Goal: Information Seeking & Learning: Learn about a topic

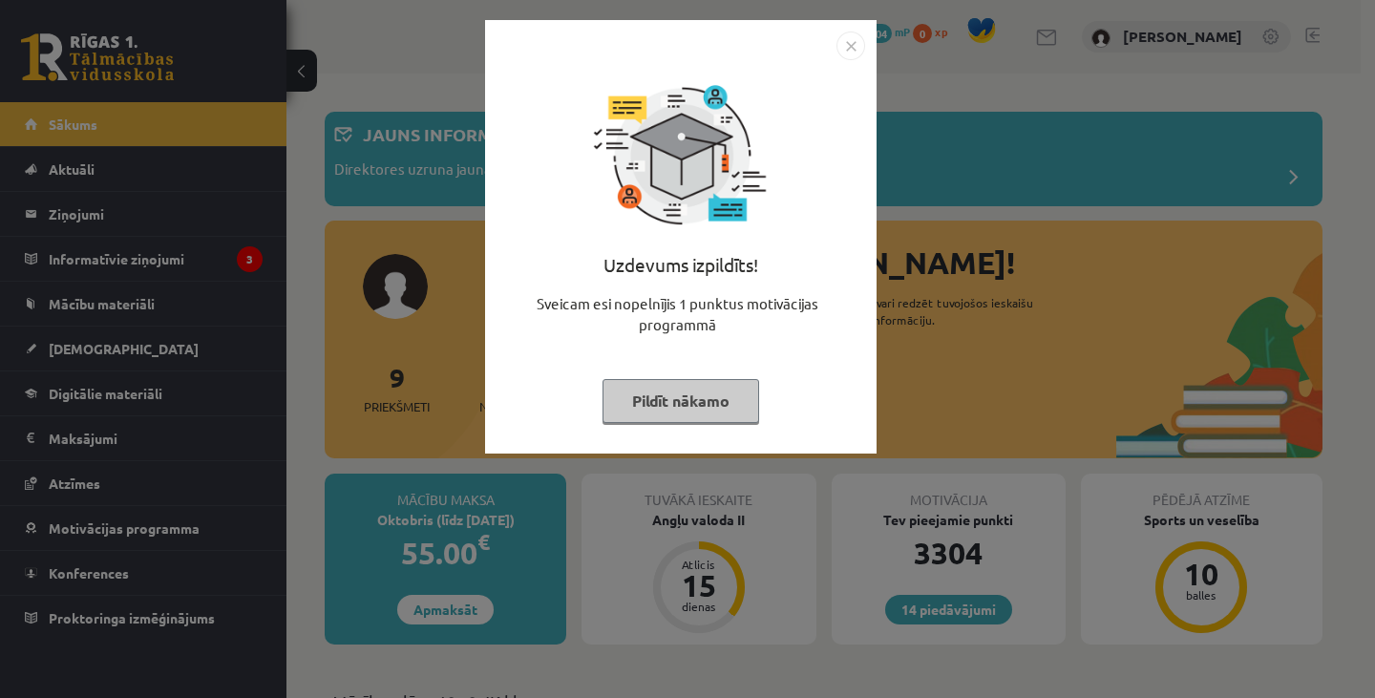
click at [678, 393] on button "Pildīt nākamo" at bounding box center [680, 401] width 157 height 44
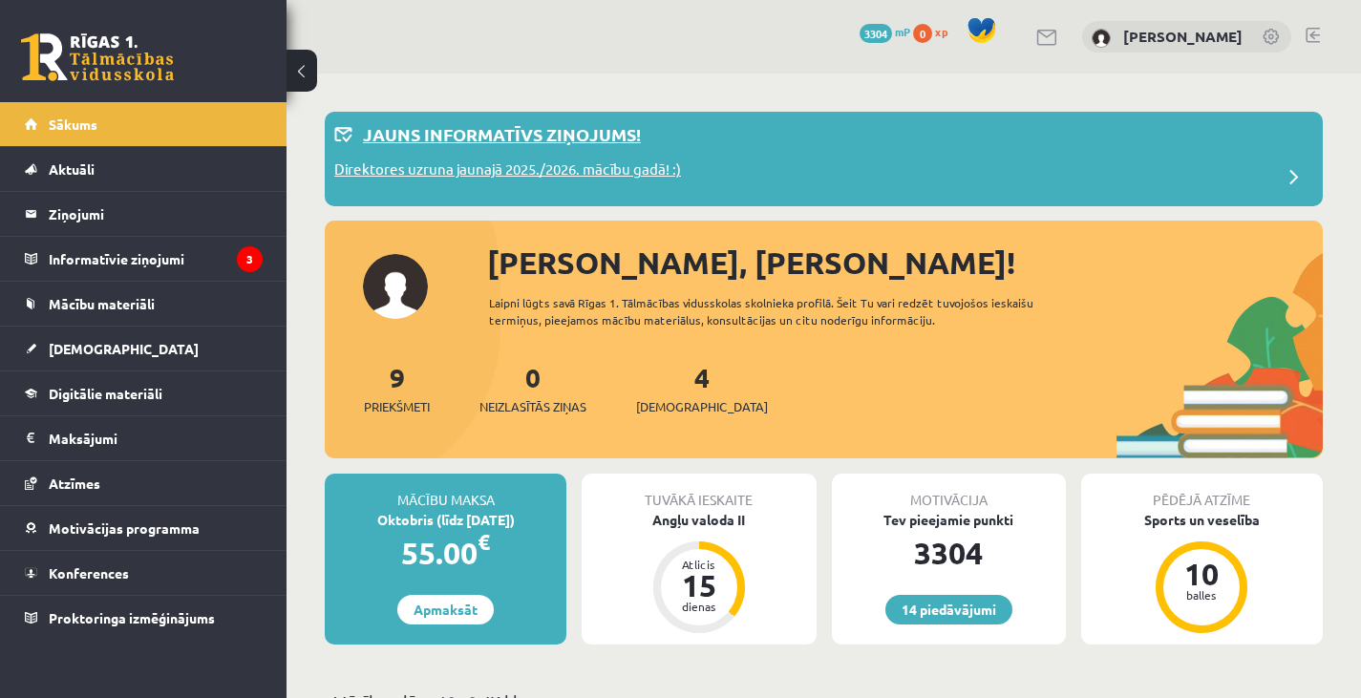
click at [849, 172] on div "Direktores uzruna jaunajā 2025./2026. mācību gadā! :)" at bounding box center [823, 177] width 979 height 38
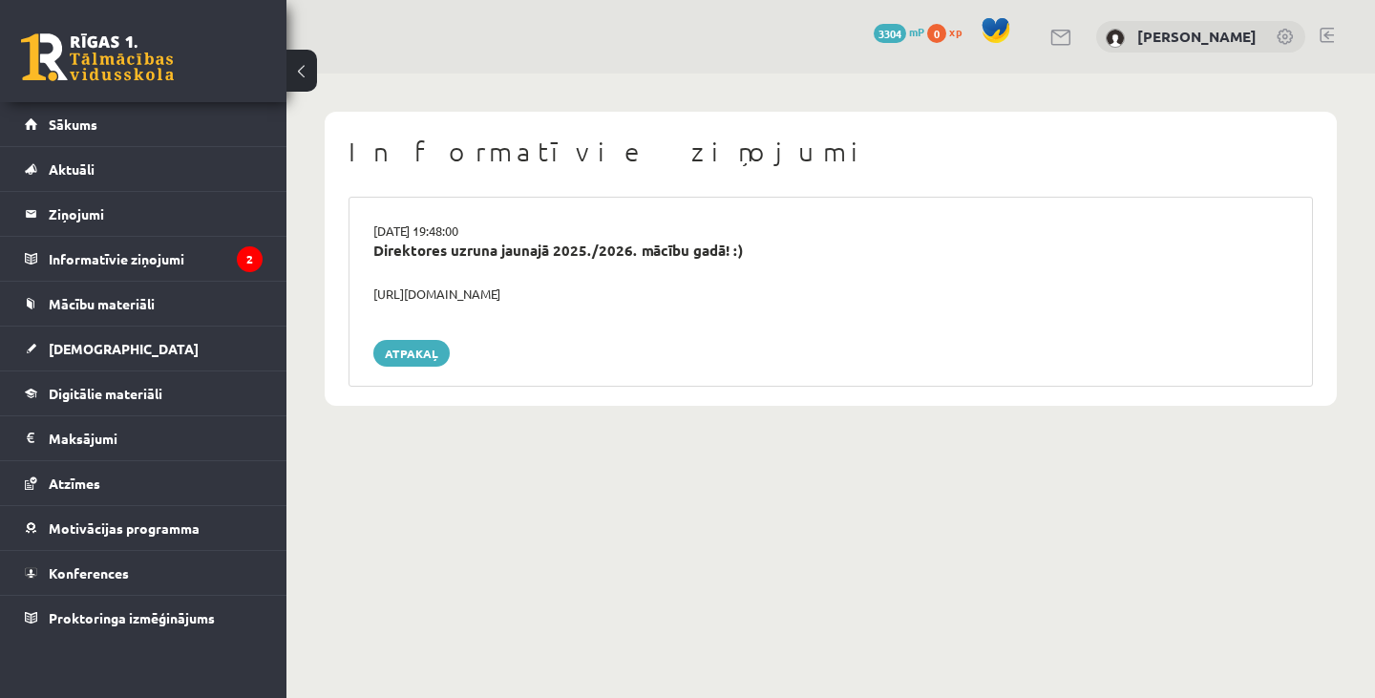
drag, startPoint x: 621, startPoint y: 297, endPoint x: 370, endPoint y: 299, distance: 251.1
click at [370, 299] on div "https://youtube.com/shorts/lM8RsWyzCn4" at bounding box center [830, 294] width 943 height 19
copy div "https://youtube.com/shorts/lM8RsWyzCn4"
click at [370, 299] on div "https://youtube.com/shorts/lM8RsWyzCn4" at bounding box center [830, 294] width 943 height 19
click at [74, 270] on legend "Informatīvie ziņojumi 2" at bounding box center [156, 259] width 214 height 44
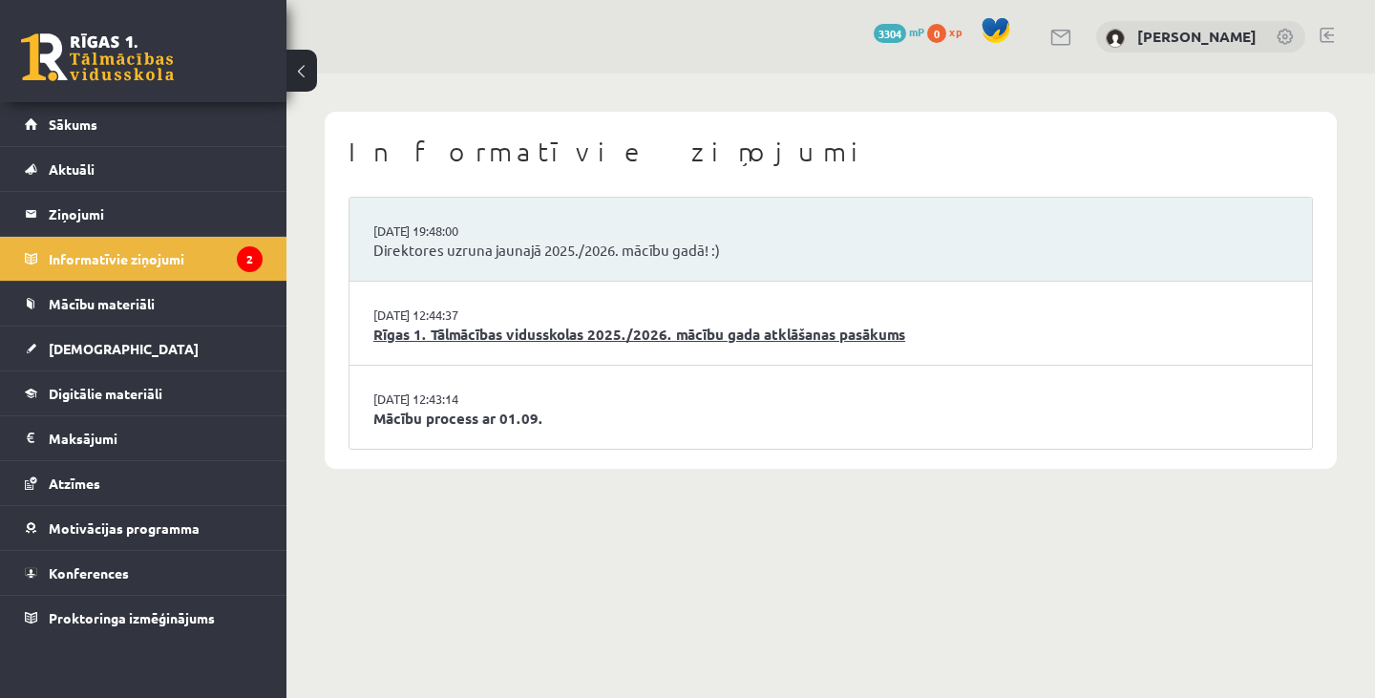
click at [777, 331] on link "Rīgas 1. Tālmācības vidusskolas 2025./2026. mācību gada atklāšanas pasākums" at bounding box center [830, 335] width 915 height 22
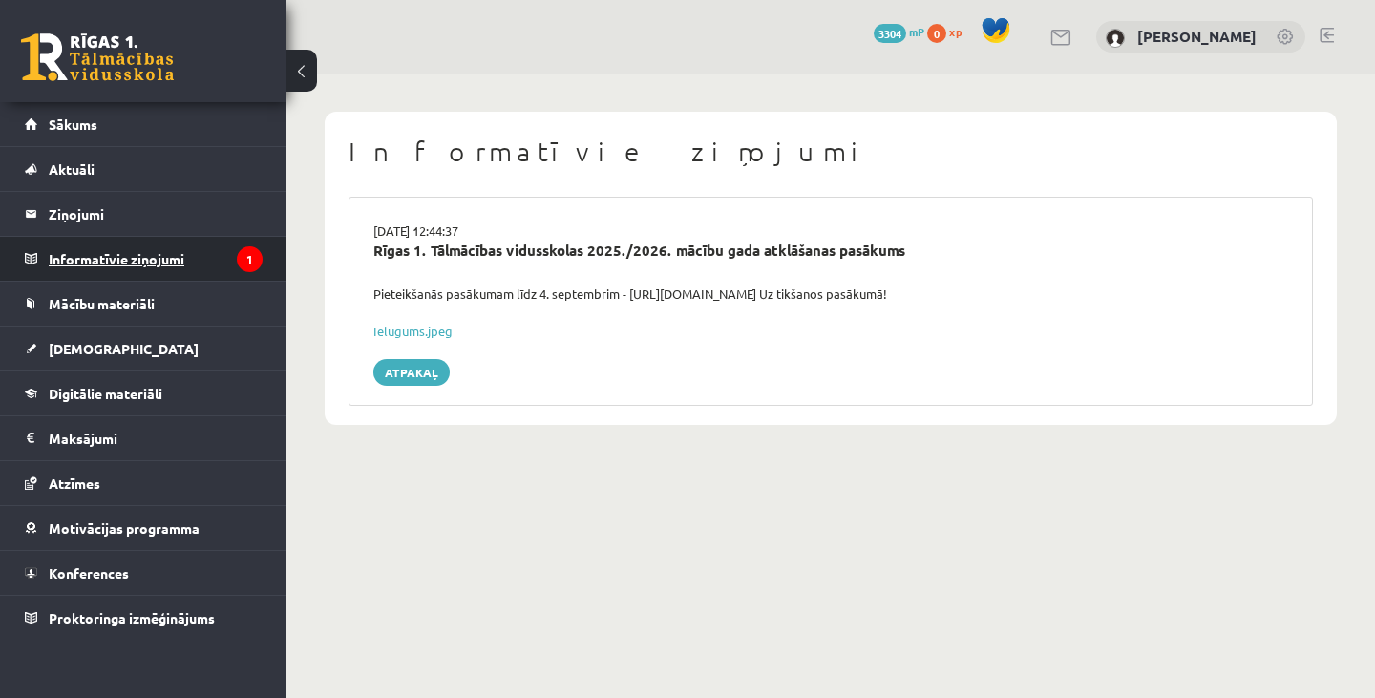
click at [213, 244] on legend "Informatīvie ziņojumi 1" at bounding box center [156, 259] width 214 height 44
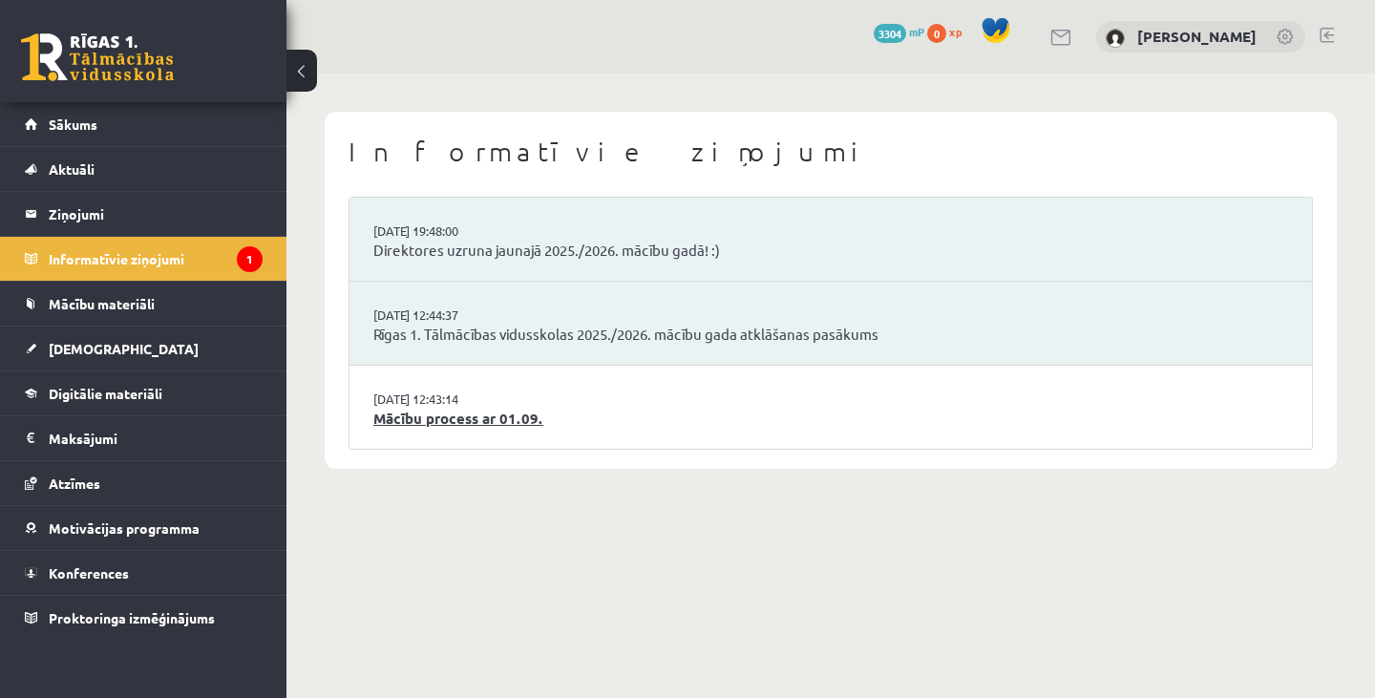
click at [513, 428] on link "Mācību process ar 01.09." at bounding box center [830, 419] width 915 height 22
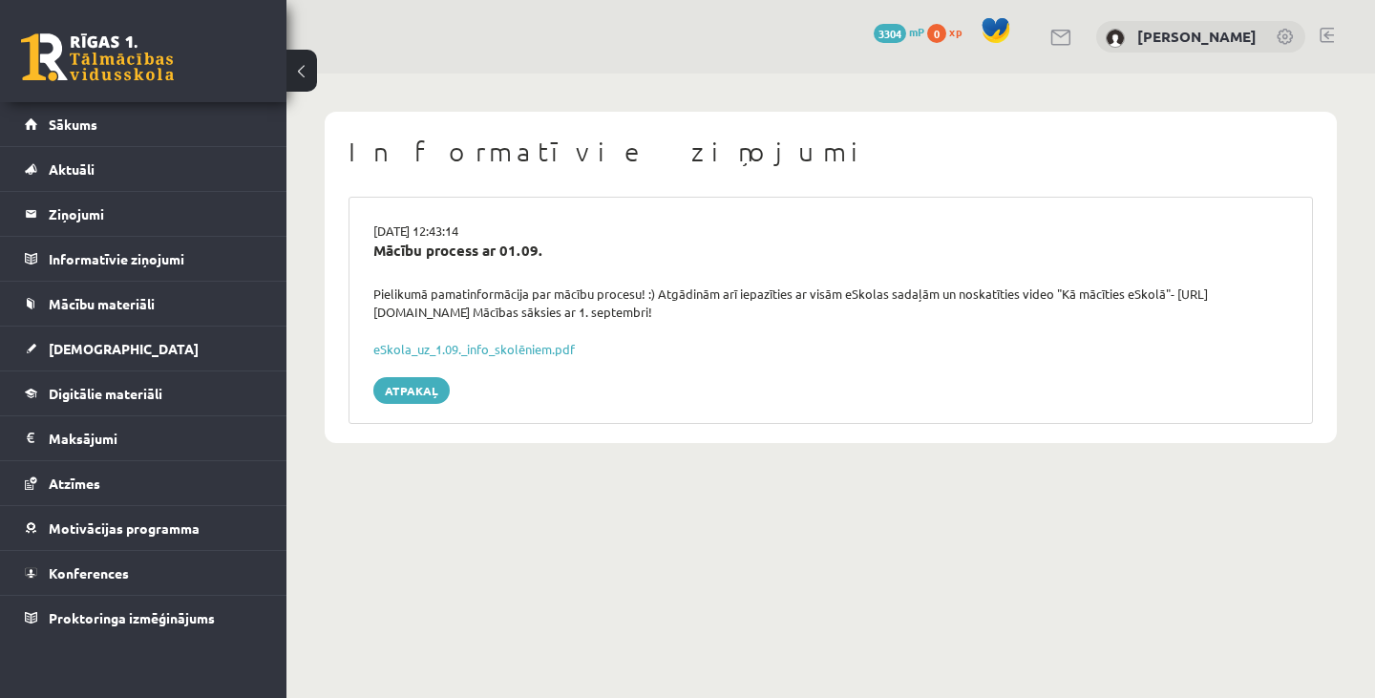
drag, startPoint x: 376, startPoint y: 282, endPoint x: 792, endPoint y: 310, distance: 417.3
click at [792, 310] on div "29.08.2025 12:43:14 Mācību process ar 01.09. Pielikumā pamatinformācija par māc…" at bounding box center [830, 310] width 964 height 227
copy div "Mācību process ar 01.09. Pielikumā pamatinformācija par mācību procesu! :) Atgā…"
click at [498, 348] on link "eSkola_uz_1.09._info_skolēniem.pdf" at bounding box center [473, 349] width 201 height 16
click at [145, 392] on span "Digitālie materiāli" at bounding box center [106, 393] width 114 height 17
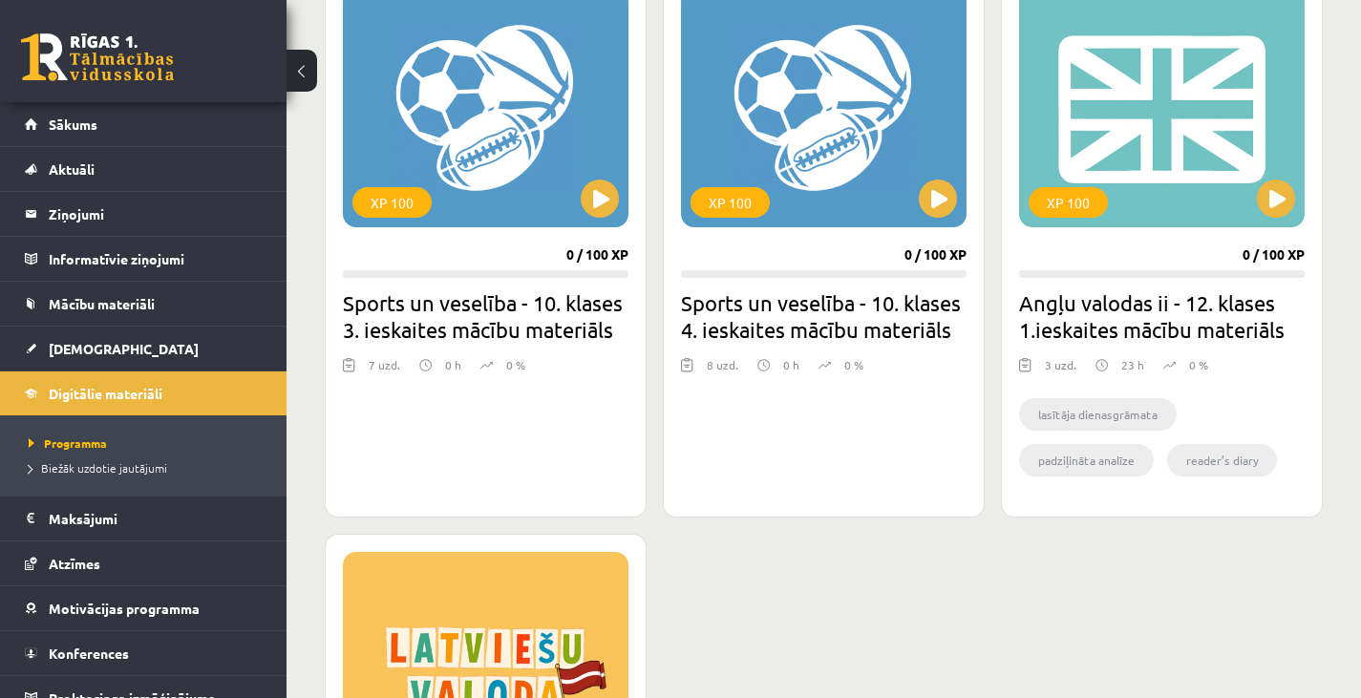
scroll to position [1801, 0]
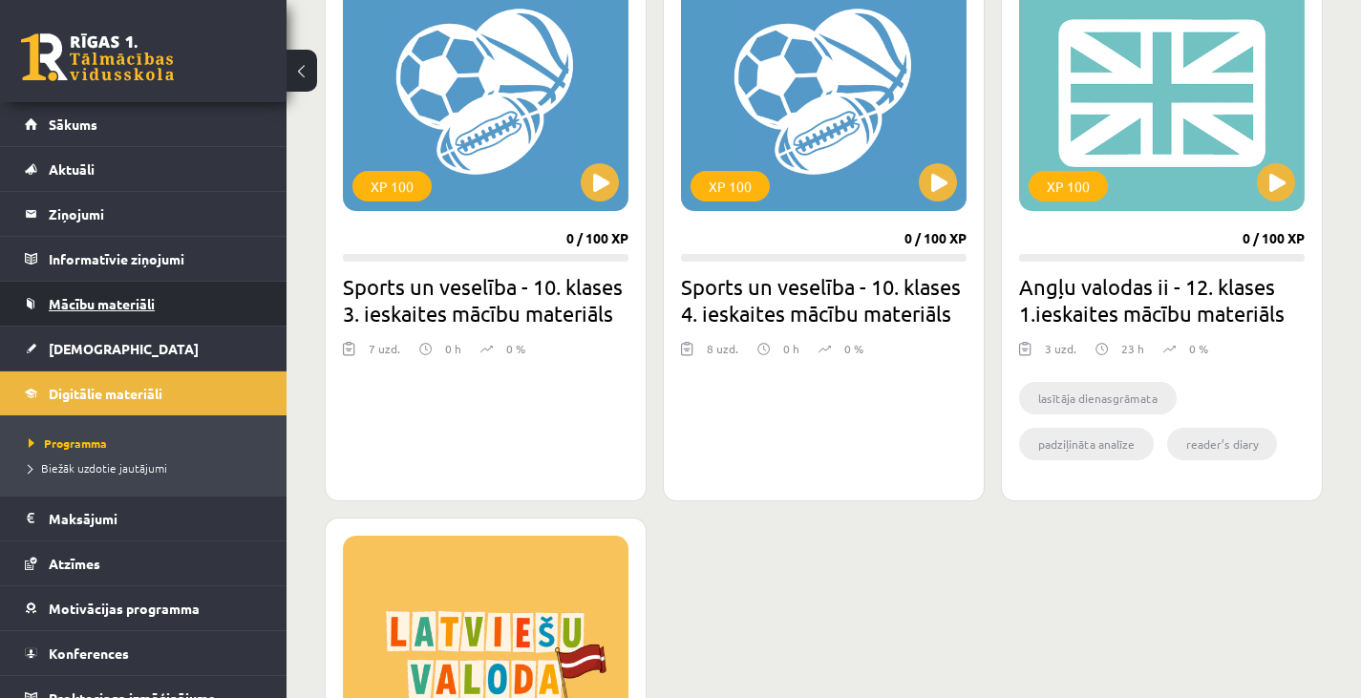
click at [133, 295] on link "Mācību materiāli" at bounding box center [144, 304] width 238 height 44
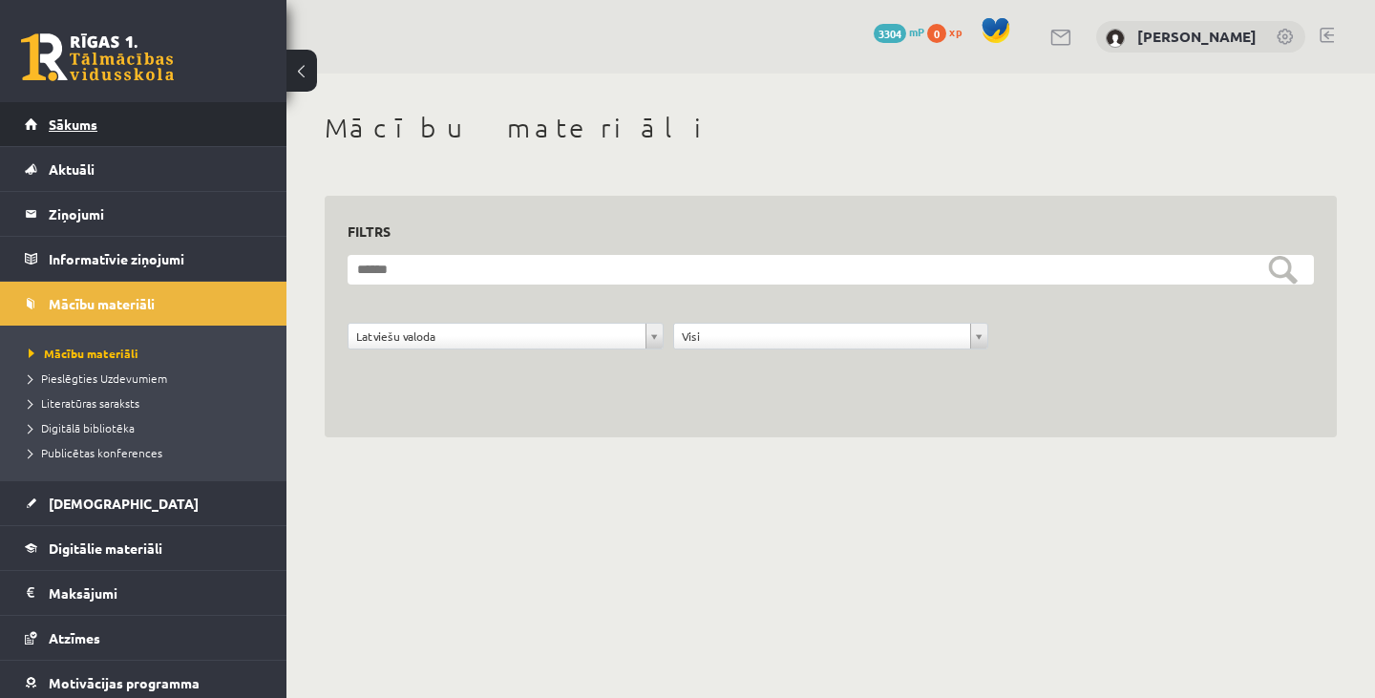
click at [179, 139] on link "Sākums" at bounding box center [144, 124] width 238 height 44
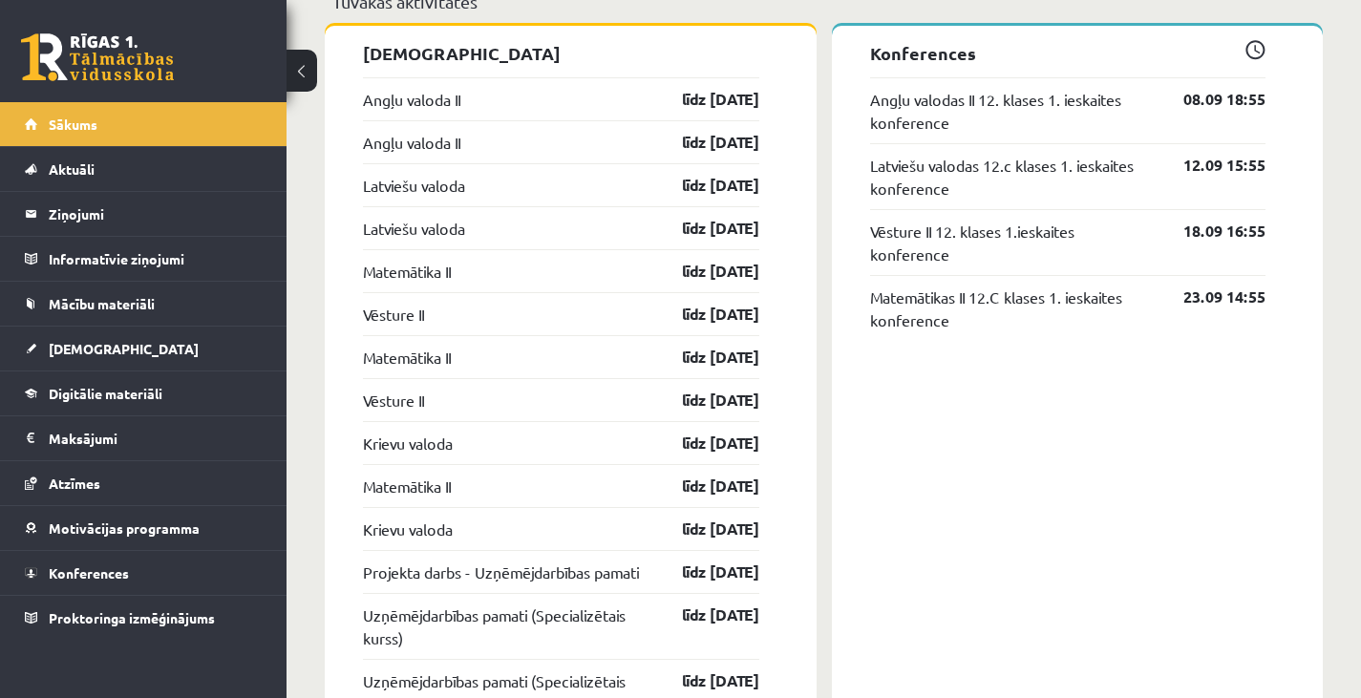
scroll to position [1570, 0]
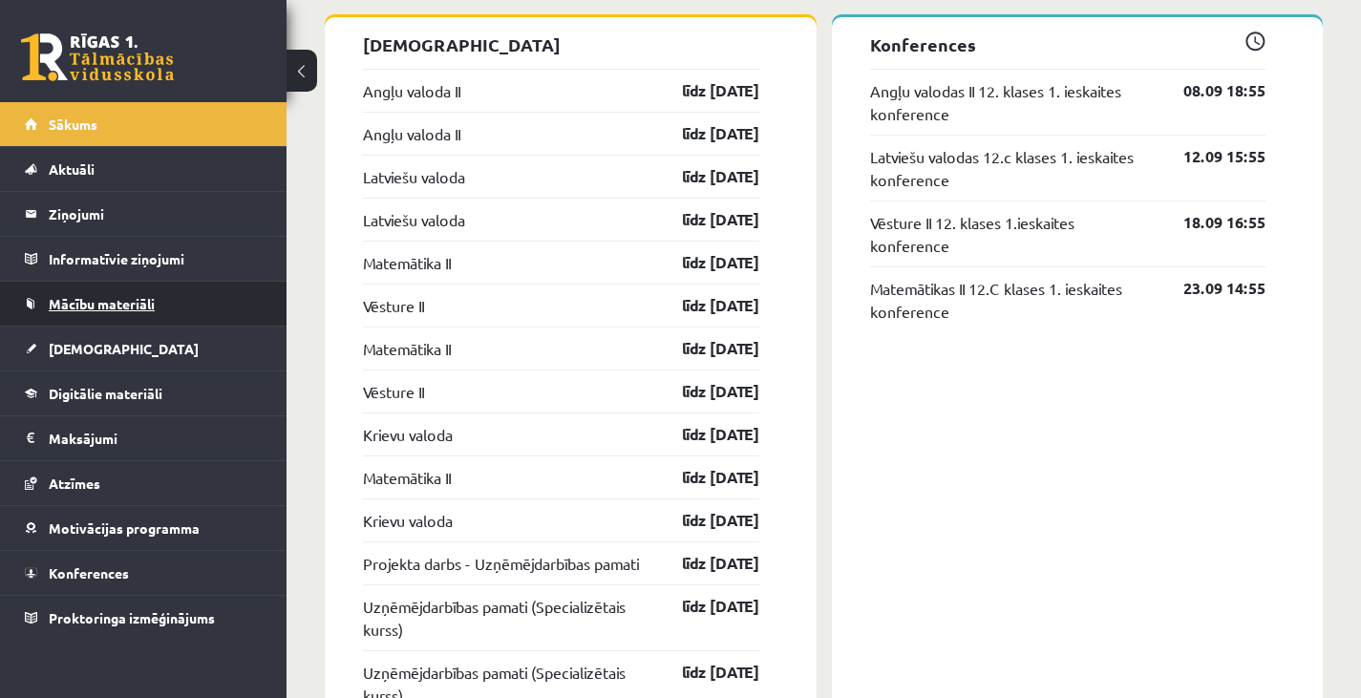
click at [120, 312] on link "Mācību materiāli" at bounding box center [144, 304] width 238 height 44
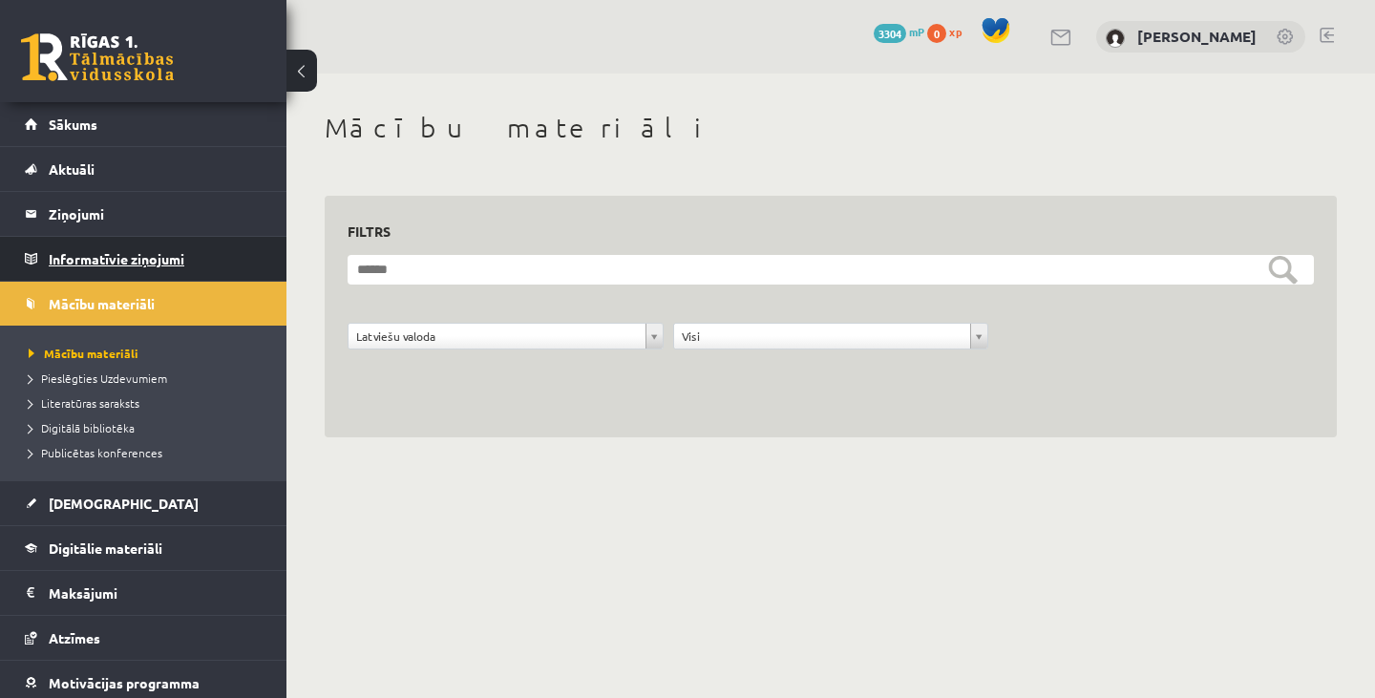
click at [175, 259] on legend "Informatīvie ziņojumi 0" at bounding box center [156, 259] width 214 height 44
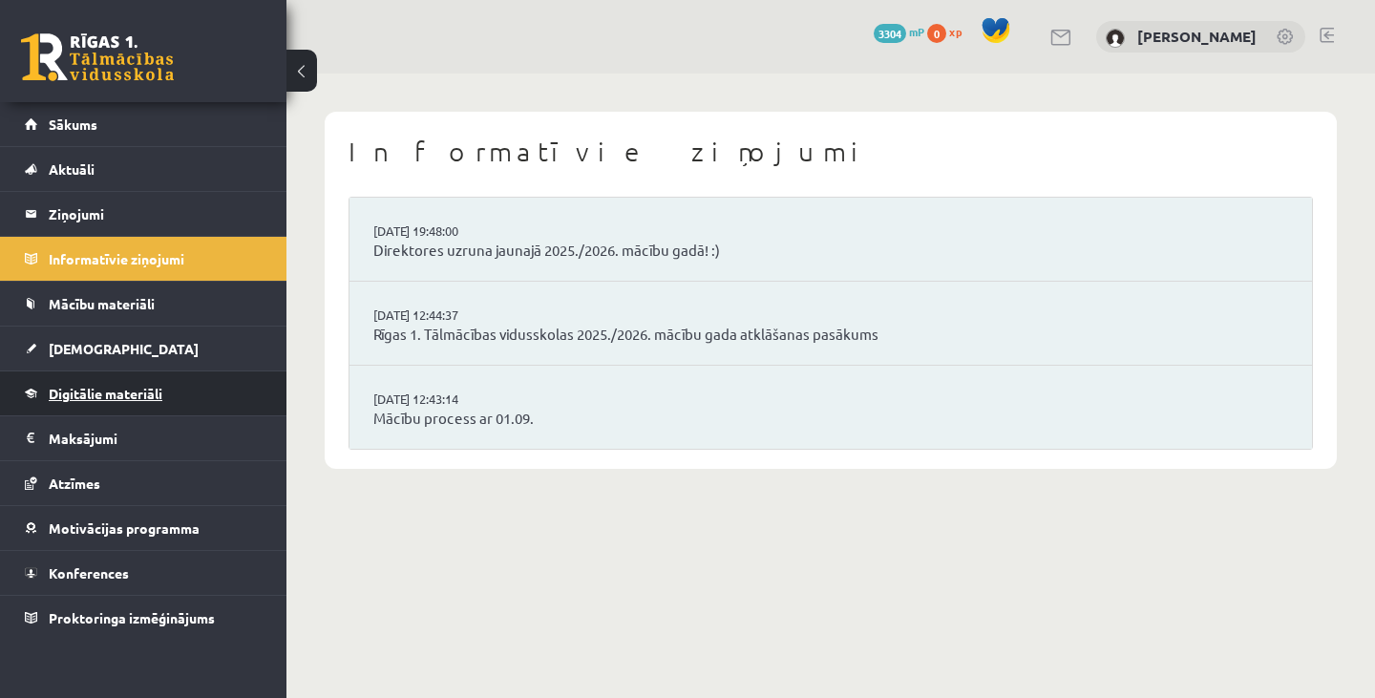
click at [140, 381] on link "Digitālie materiāli" at bounding box center [144, 393] width 238 height 44
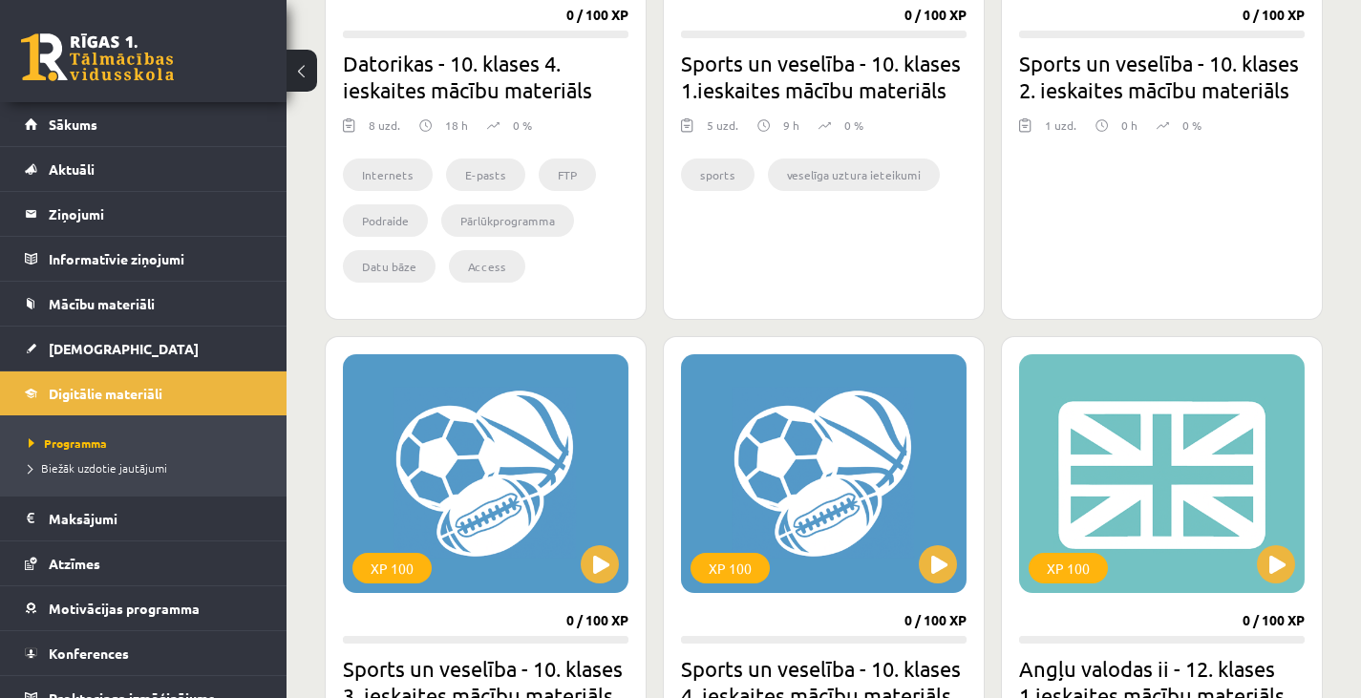
scroll to position [2249, 0]
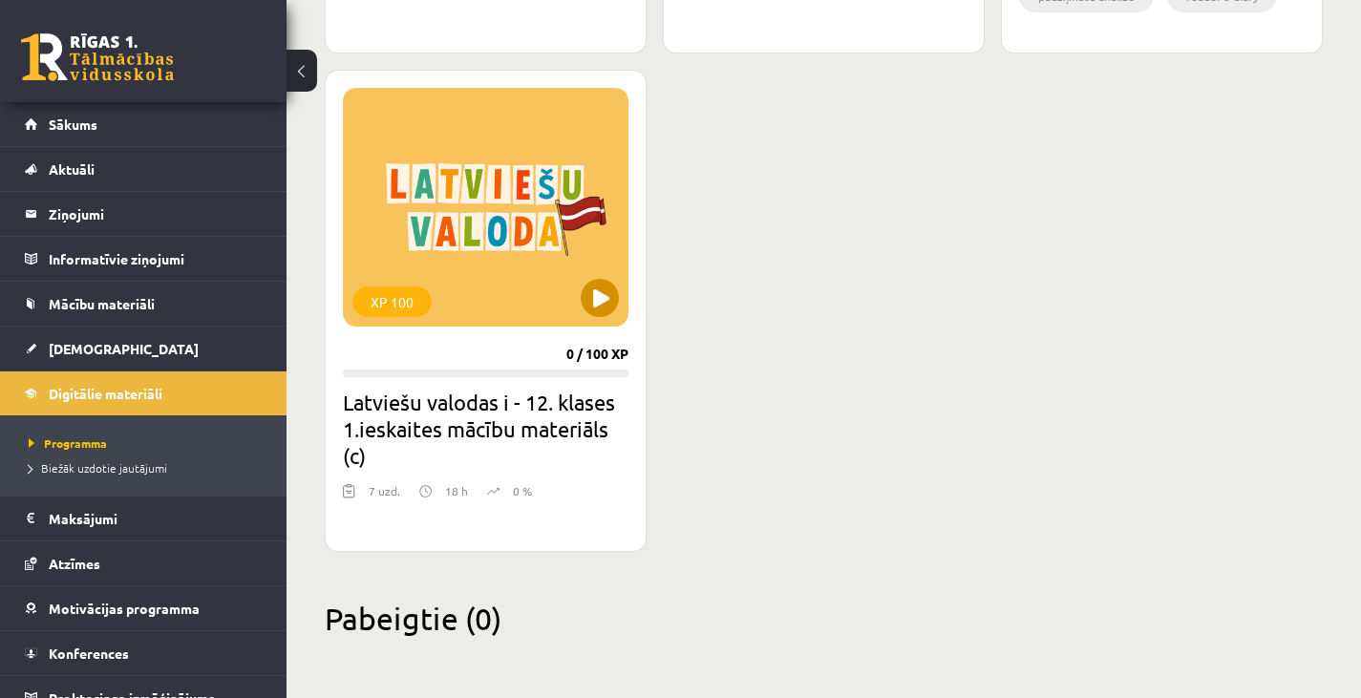
click at [614, 282] on div "XP 100" at bounding box center [485, 207] width 285 height 239
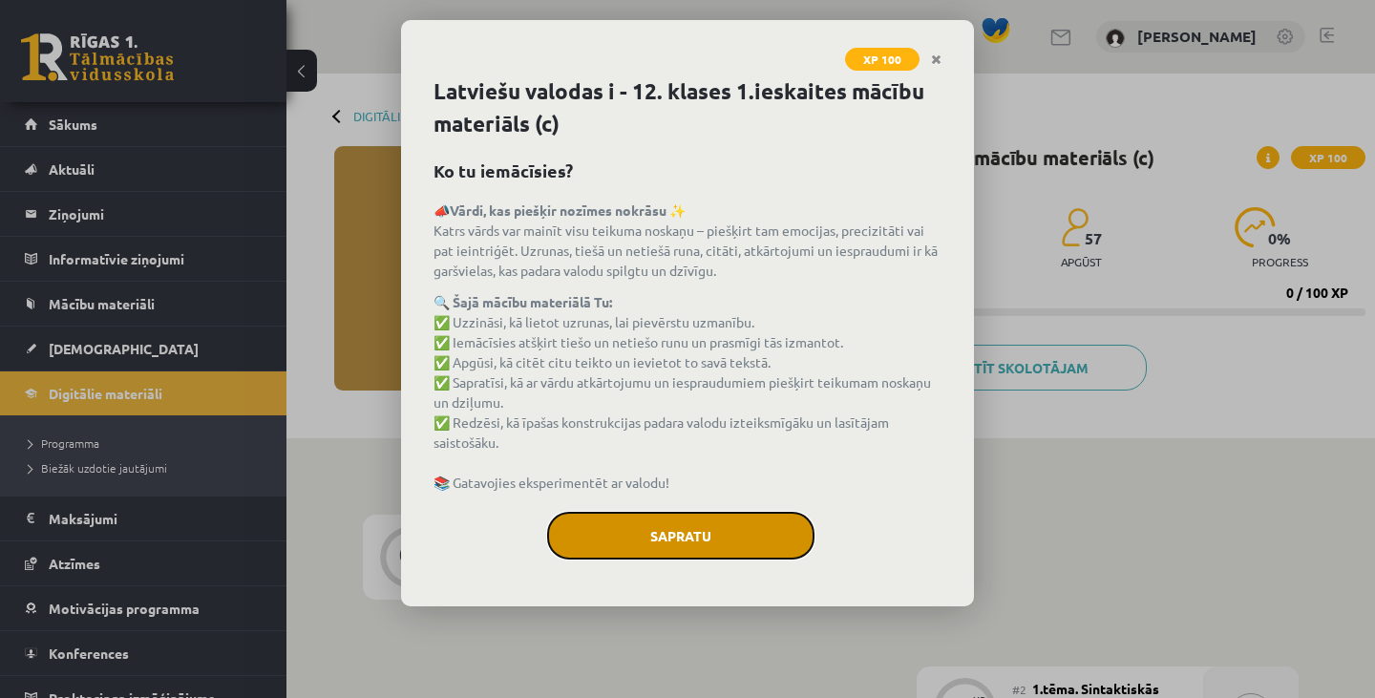
click at [711, 532] on button "Sapratu" at bounding box center [680, 536] width 267 height 48
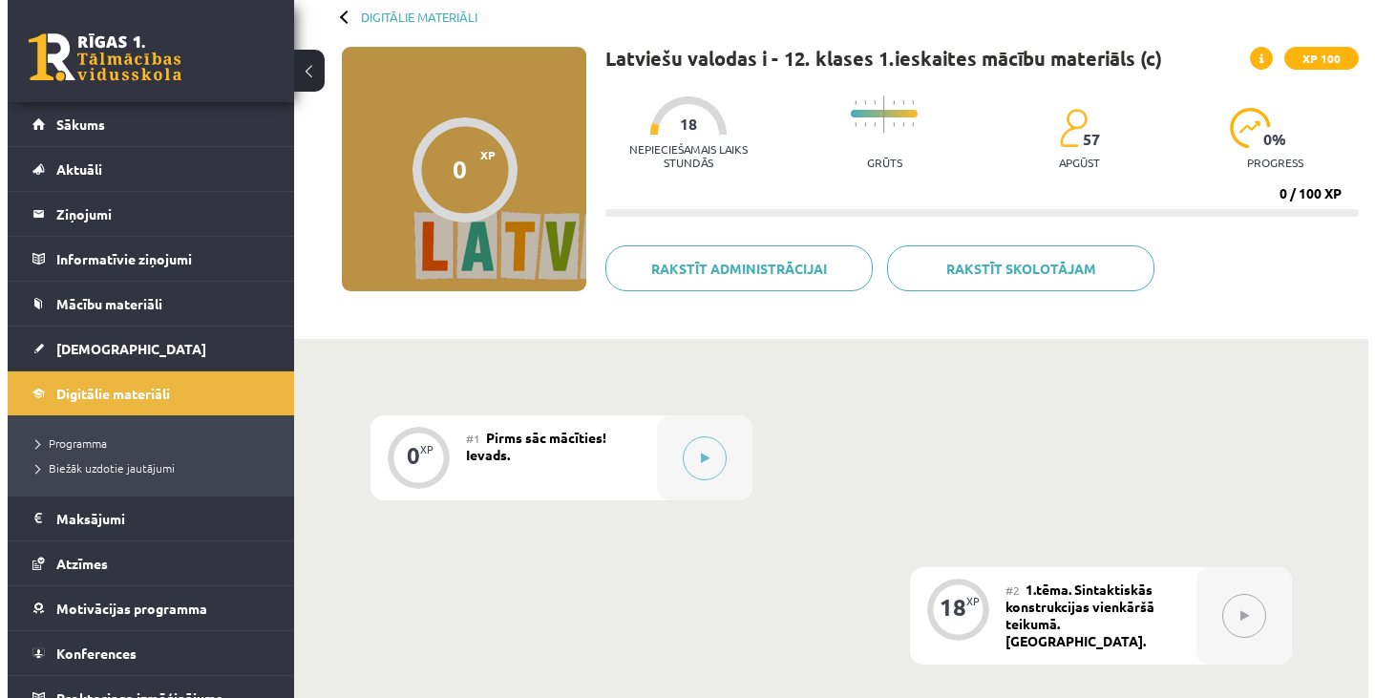
scroll to position [102, 0]
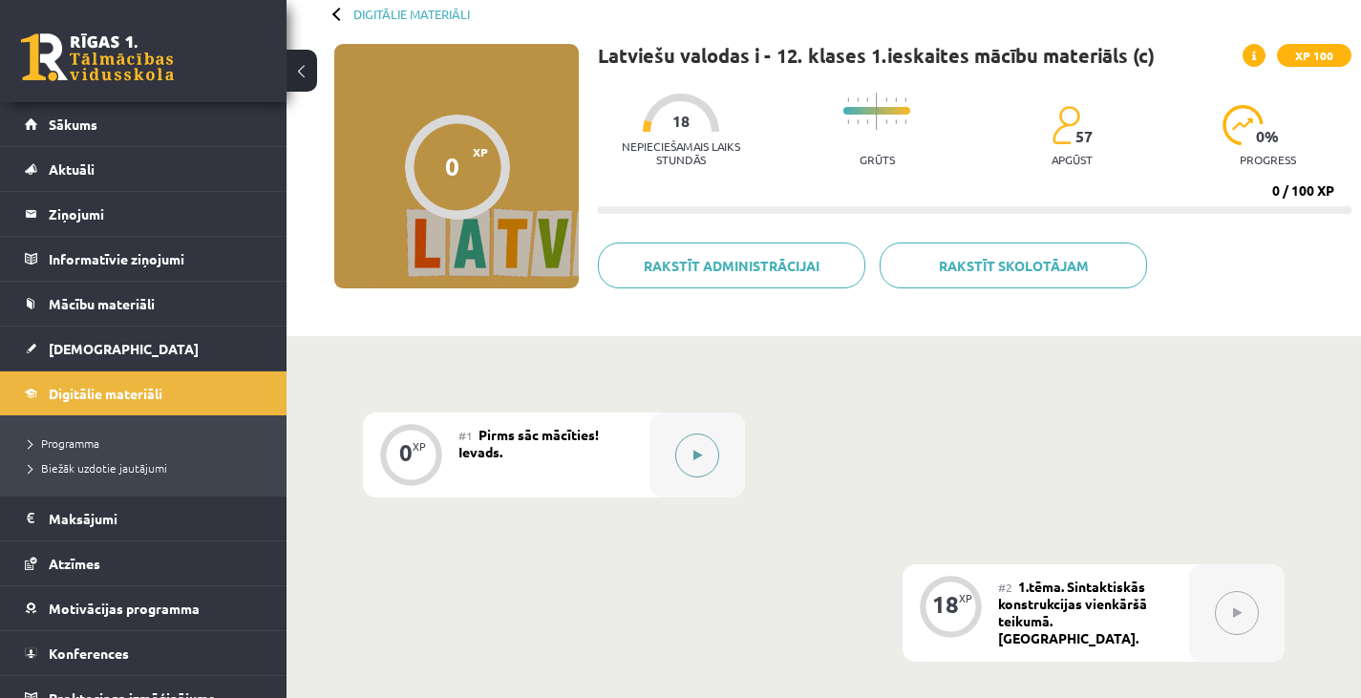
click at [707, 457] on button at bounding box center [697, 455] width 44 height 44
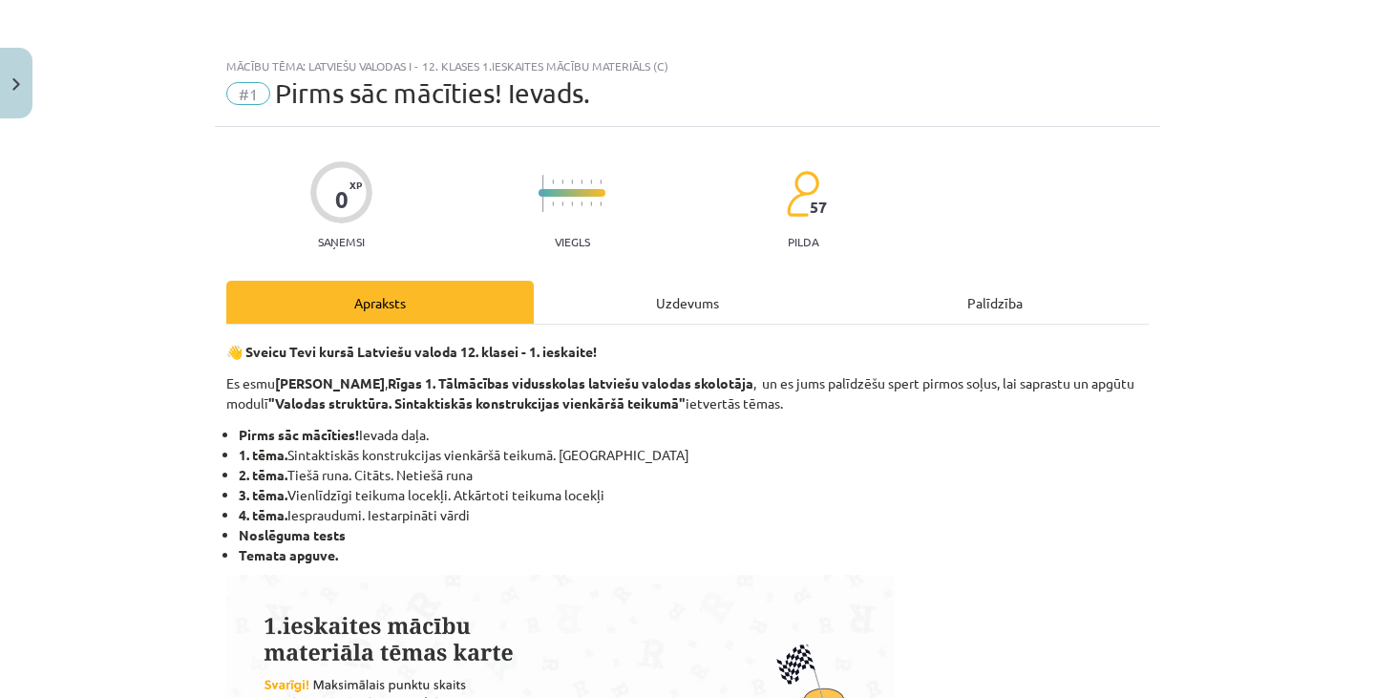
click at [682, 297] on div "Uzdevums" at bounding box center [687, 302] width 307 height 43
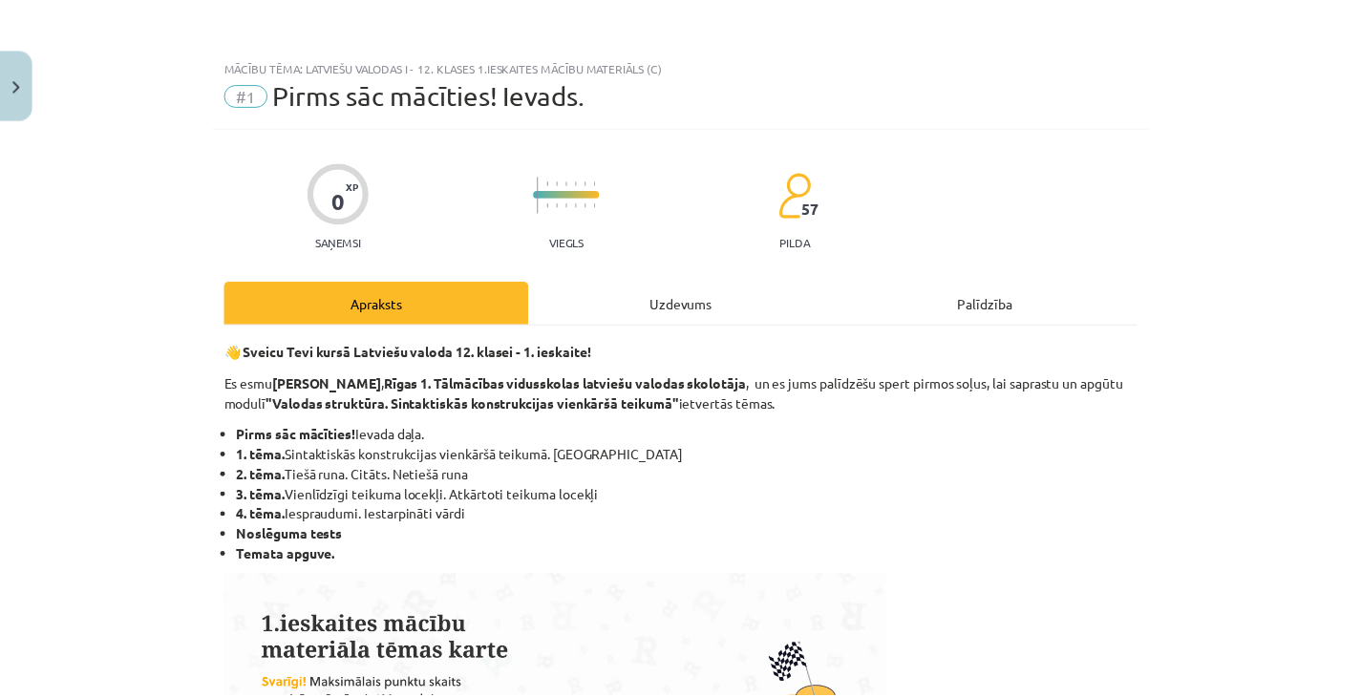
scroll to position [48, 0]
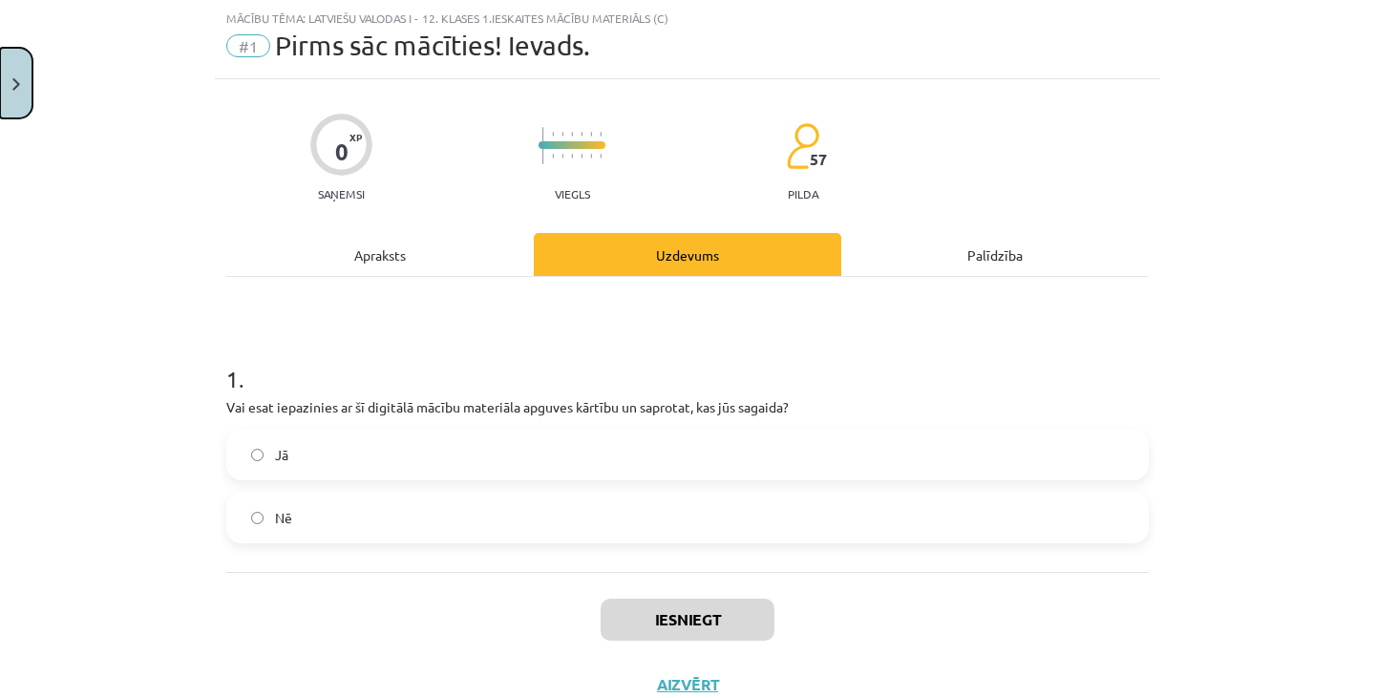
click at [14, 102] on button "Close" at bounding box center [16, 83] width 32 height 71
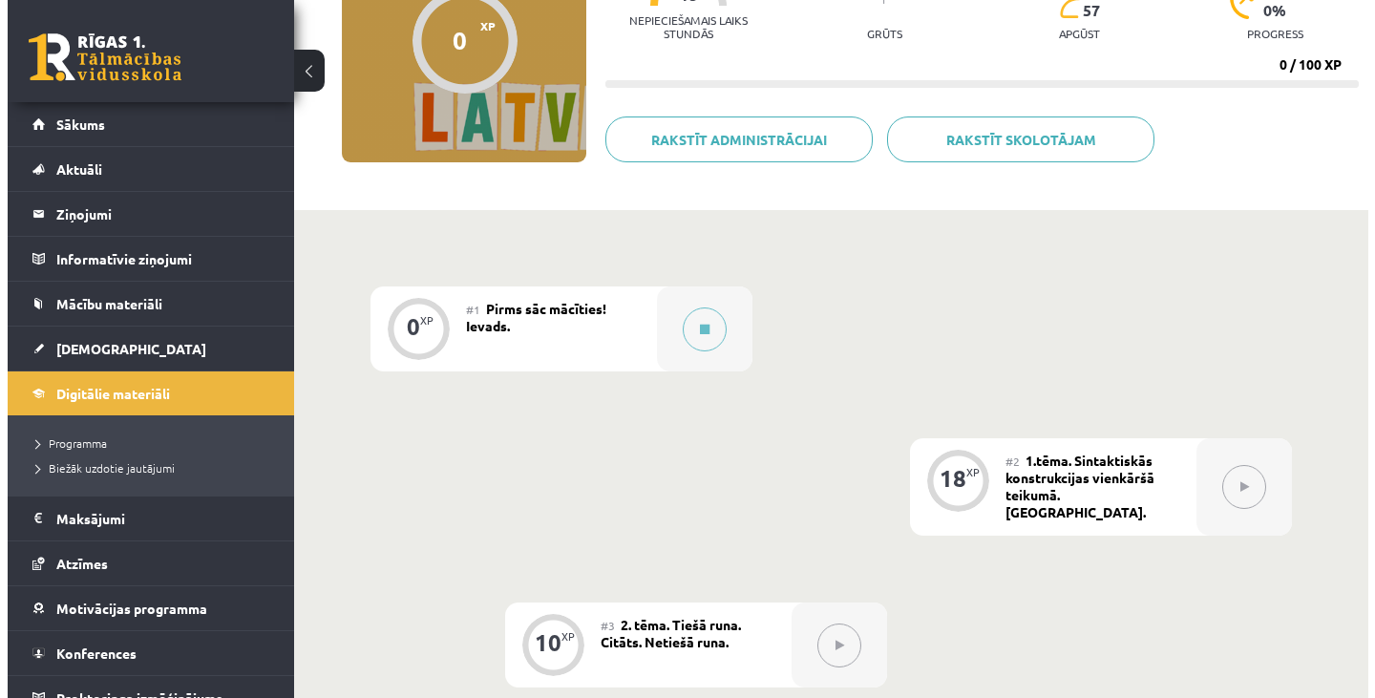
scroll to position [0, 0]
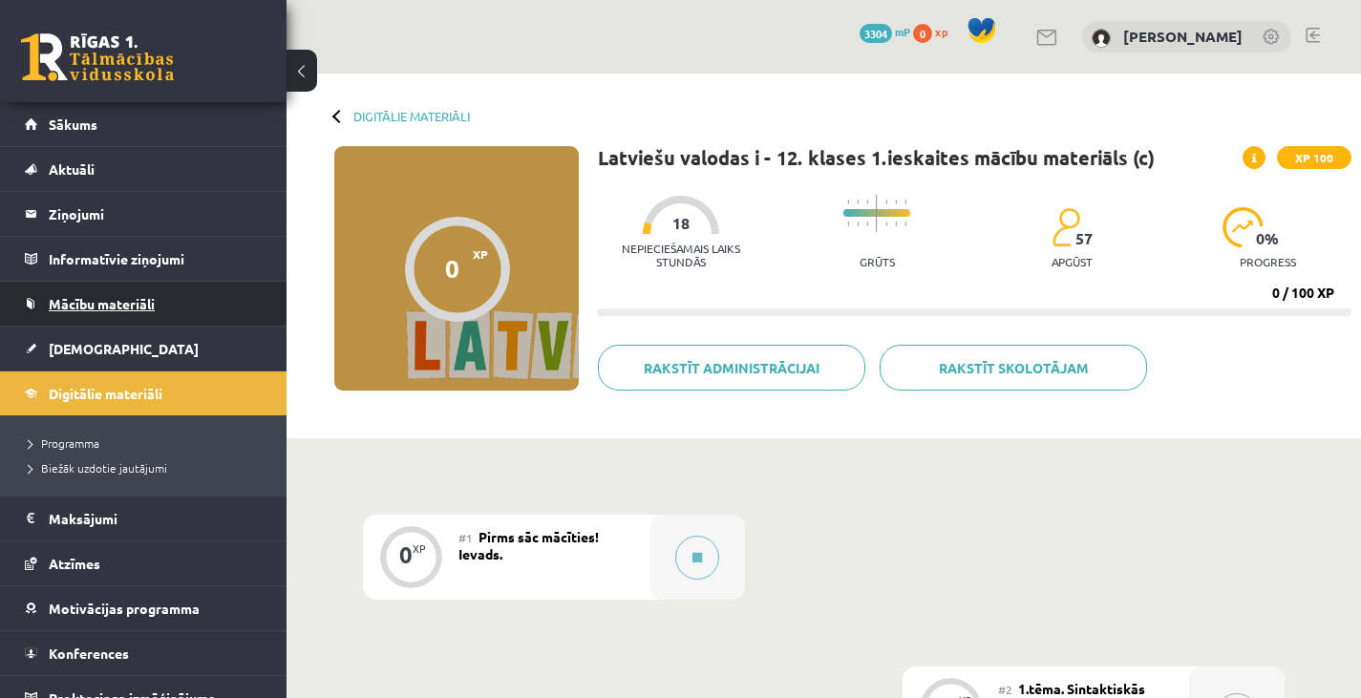
click at [145, 305] on span "Mācību materiāli" at bounding box center [102, 303] width 106 height 17
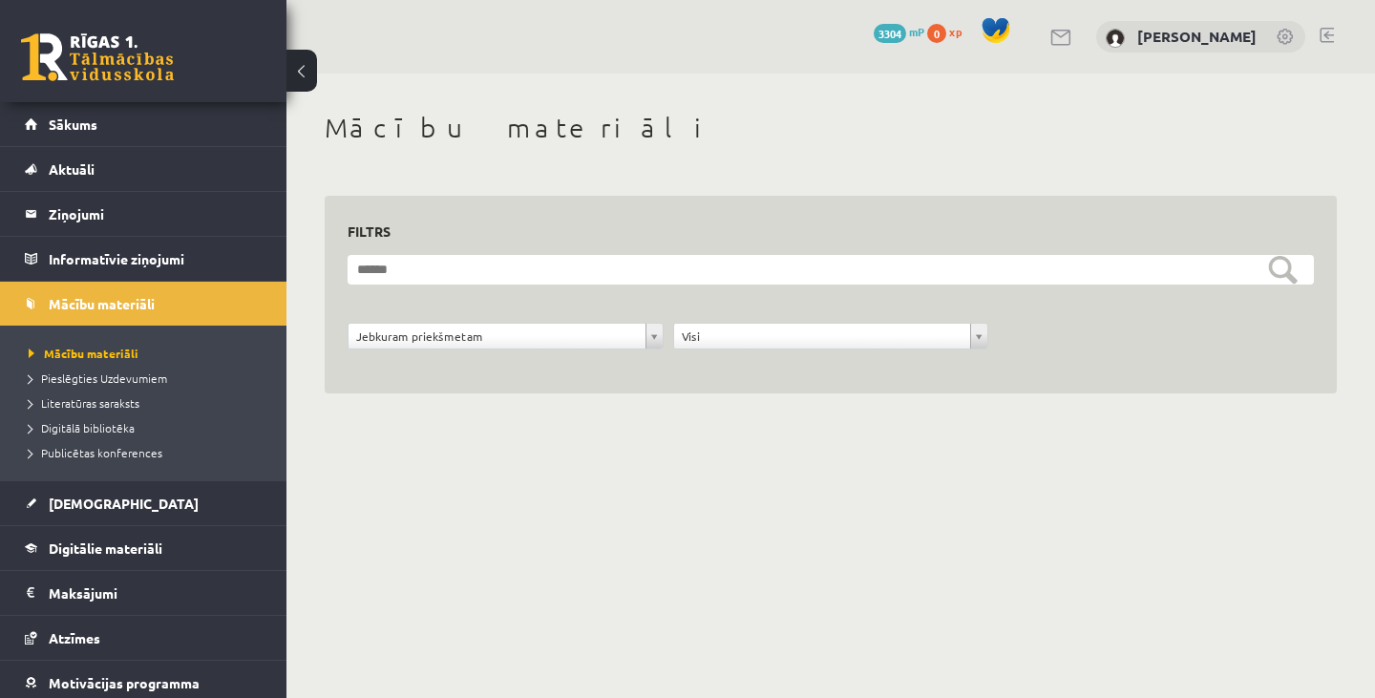
click at [630, 366] on div "**********" at bounding box center [831, 347] width 976 height 48
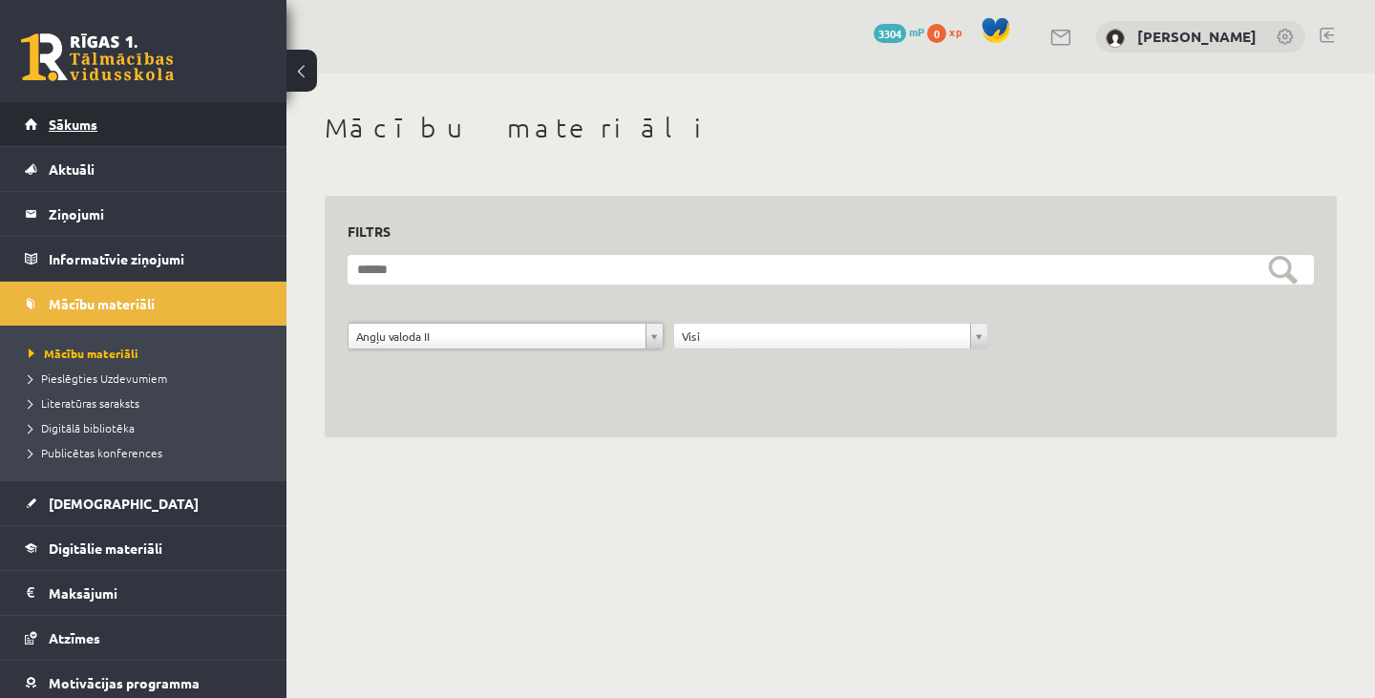
click at [176, 117] on link "Sākums" at bounding box center [144, 124] width 238 height 44
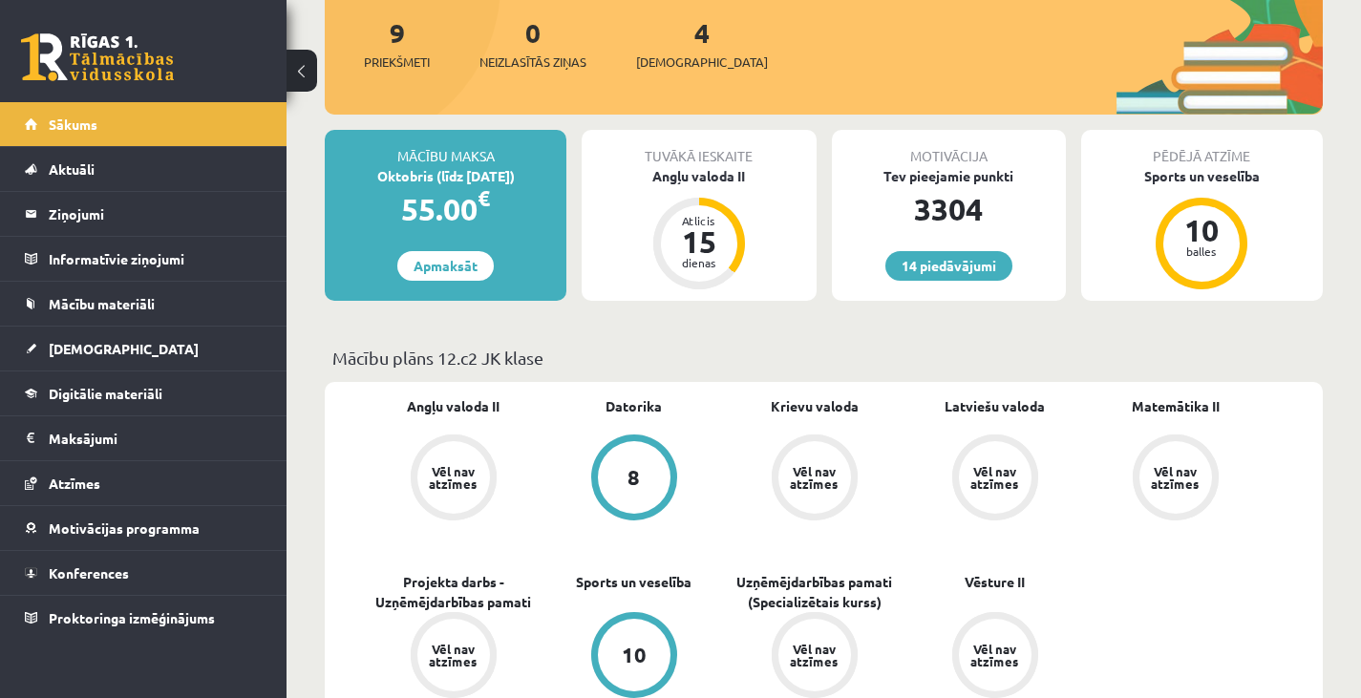
scroll to position [234, 0]
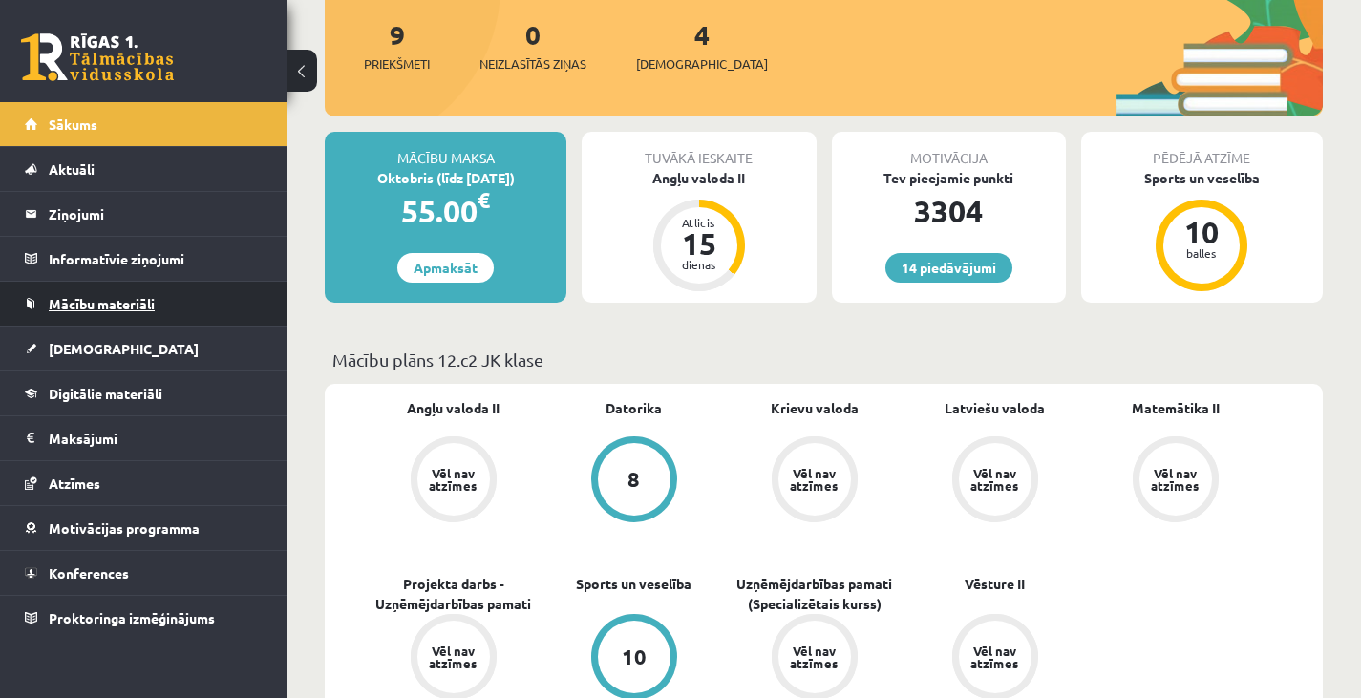
click at [121, 298] on span "Mācību materiāli" at bounding box center [102, 303] width 106 height 17
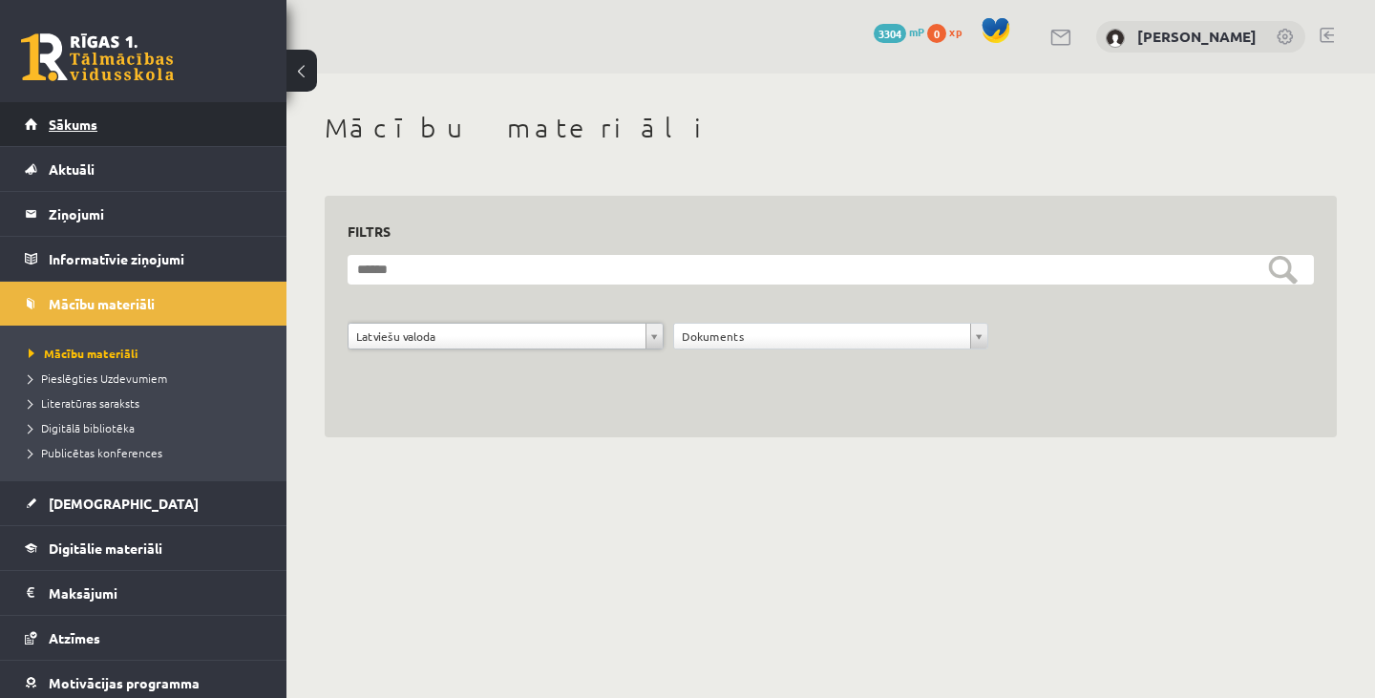
click at [199, 113] on link "Sākums" at bounding box center [144, 124] width 238 height 44
